Goal: Navigation & Orientation: Find specific page/section

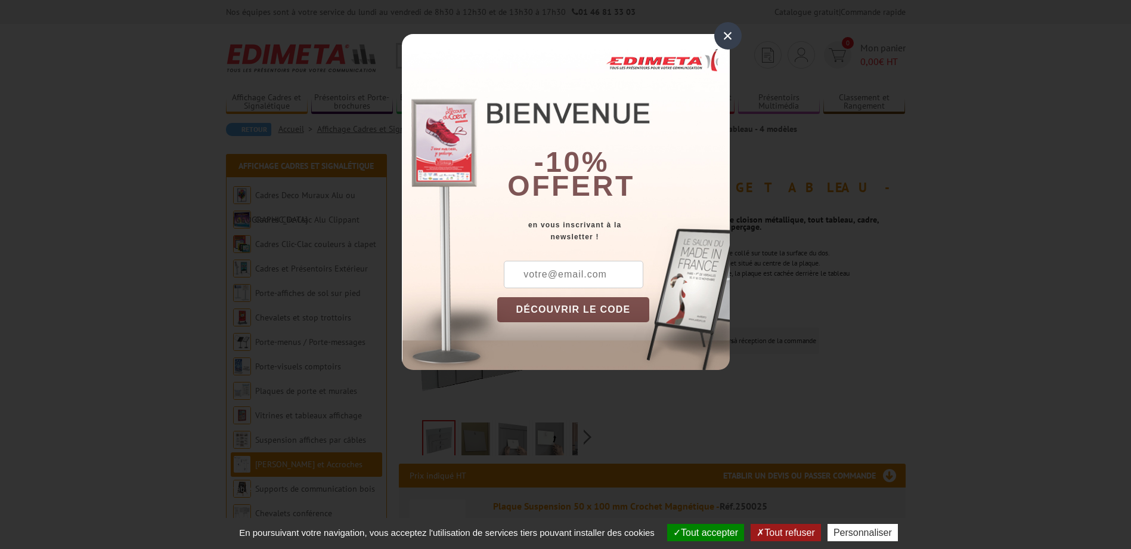
click at [721, 38] on div "×" at bounding box center [727, 35] width 27 height 27
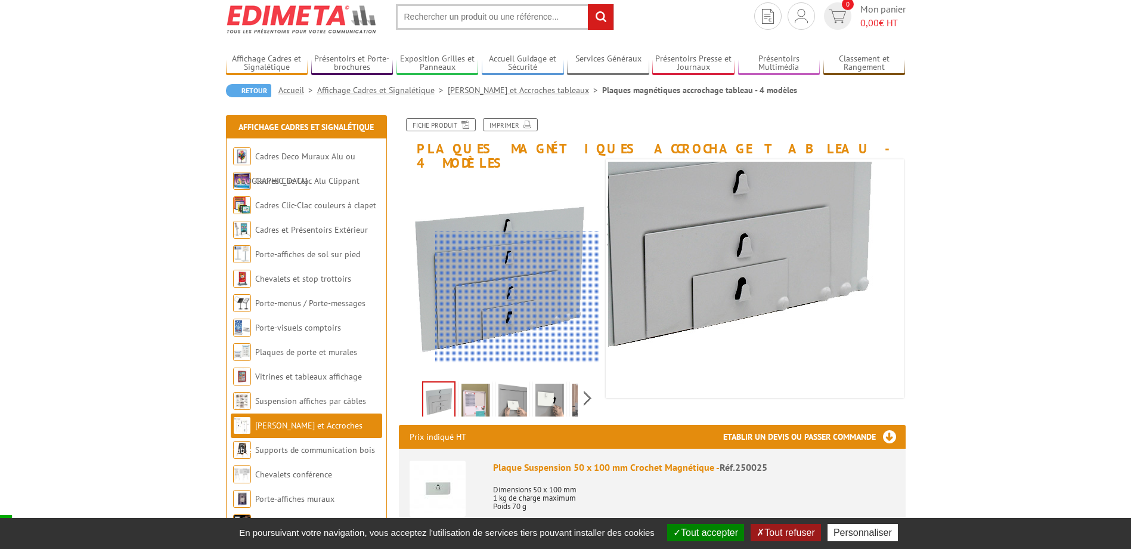
scroll to position [60, 0]
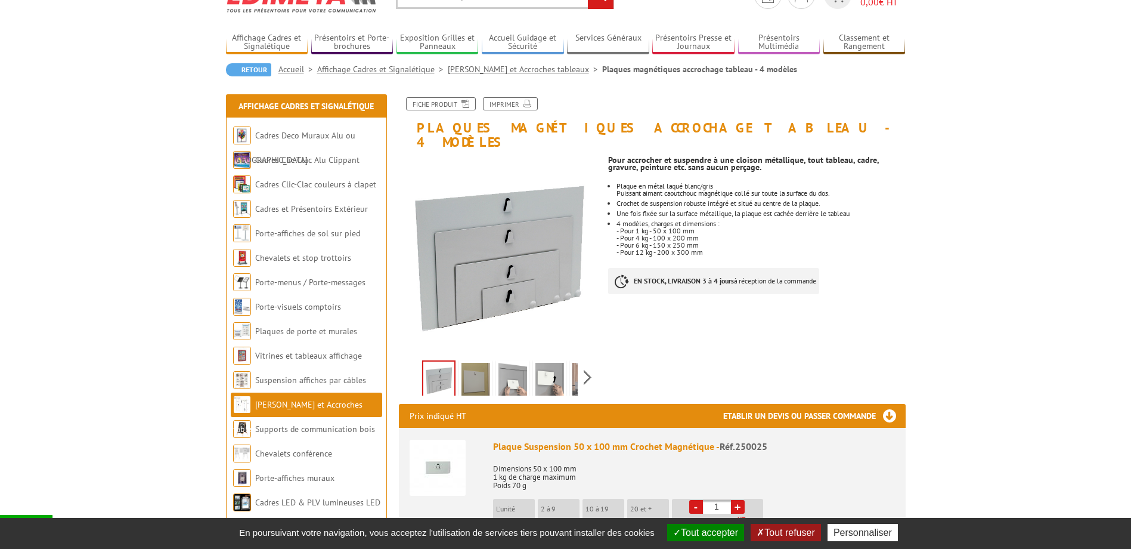
click at [470, 368] on img at bounding box center [475, 380] width 29 height 37
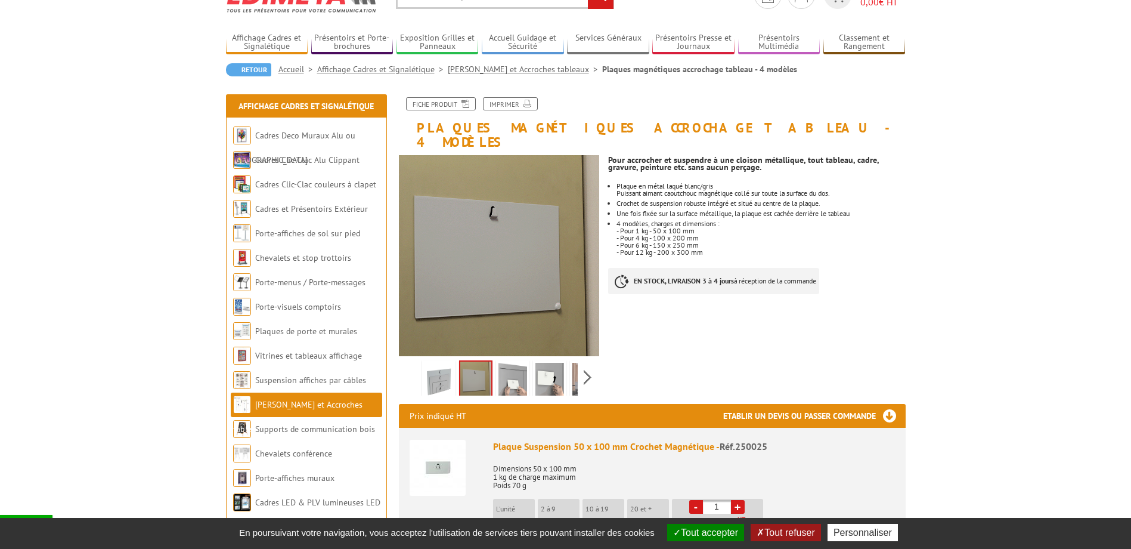
click at [500, 368] on img at bounding box center [512, 380] width 29 height 37
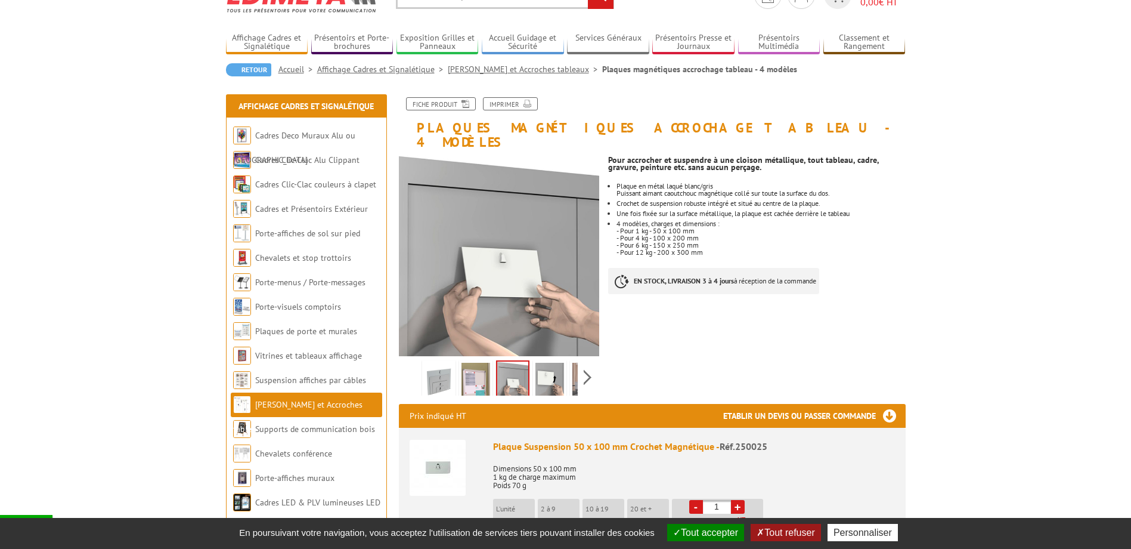
click at [539, 364] on img at bounding box center [549, 380] width 29 height 37
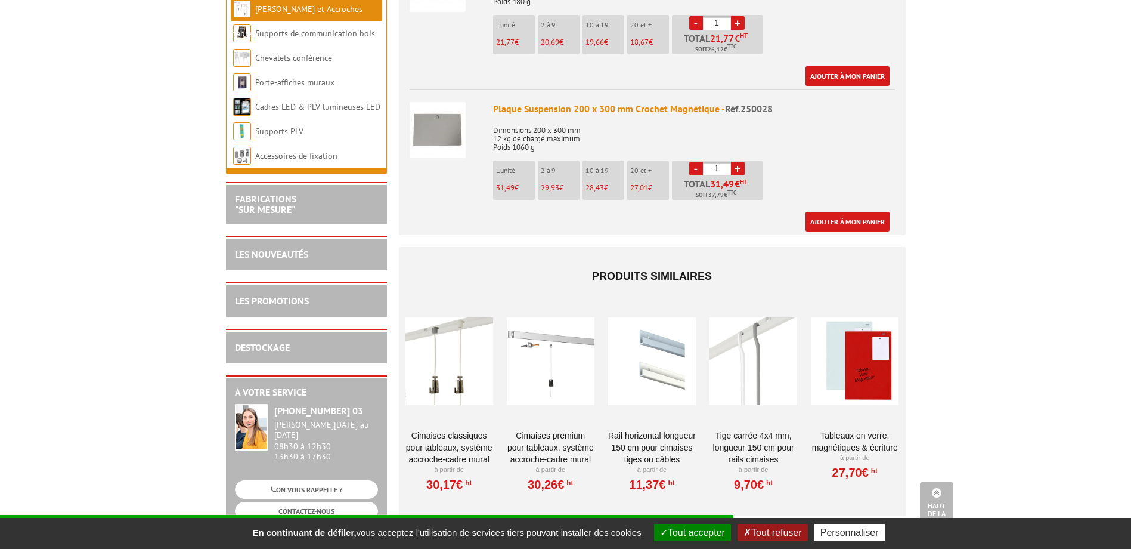
scroll to position [835, 0]
click at [436, 316] on div at bounding box center [449, 361] width 88 height 119
